Goal: Navigation & Orientation: Find specific page/section

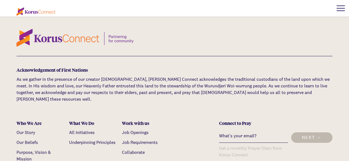
scroll to position [1046, 0]
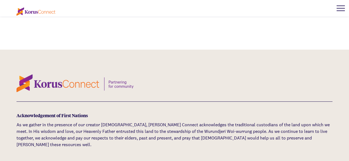
click at [105, 74] on img at bounding box center [75, 83] width 117 height 18
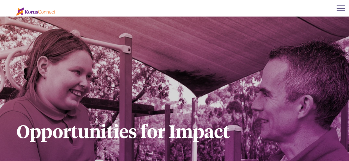
scroll to position [1046, 0]
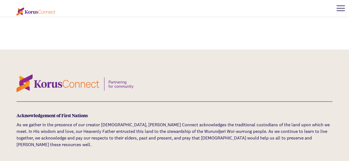
click at [84, 74] on img at bounding box center [75, 83] width 117 height 18
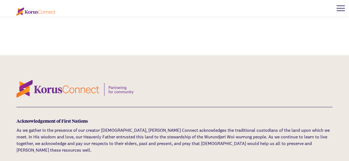
scroll to position [1469, 0]
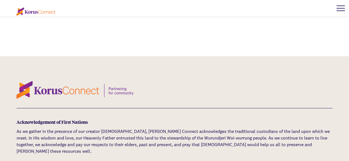
click at [75, 81] on img at bounding box center [75, 90] width 117 height 18
